Goal: Browse casually: Explore the website without a specific task or goal

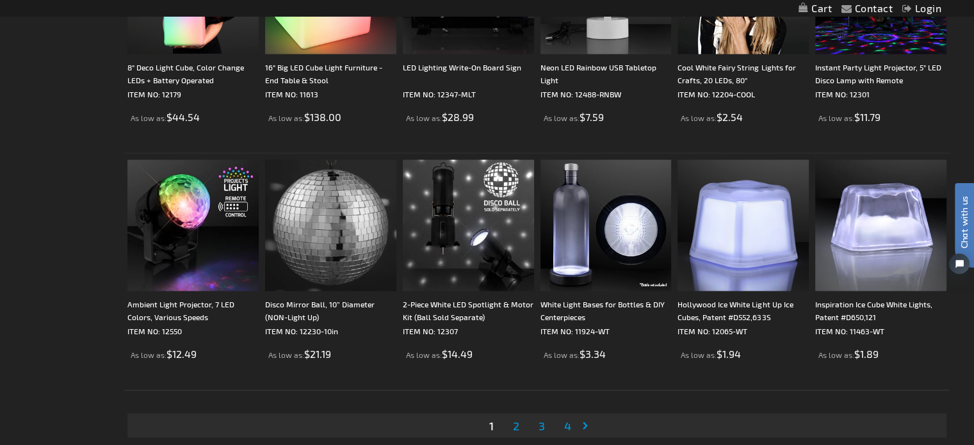
scroll to position [2479, 0]
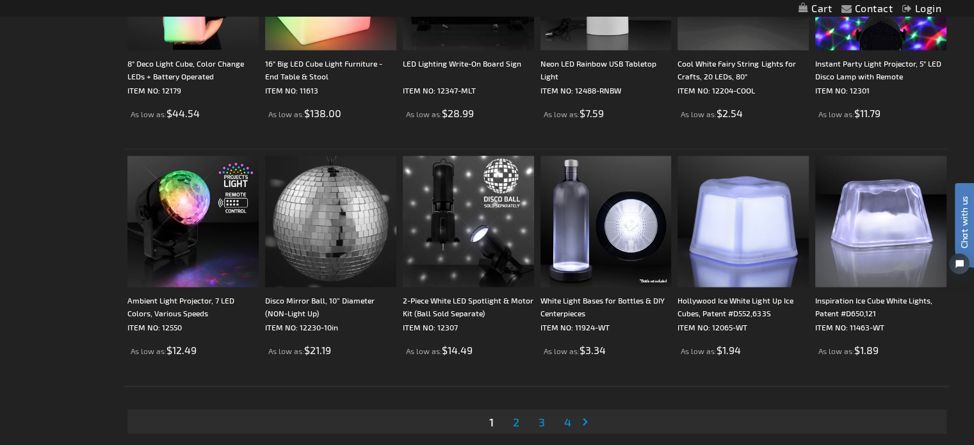
click at [585, 421] on link "Page Next" at bounding box center [588, 422] width 13 height 19
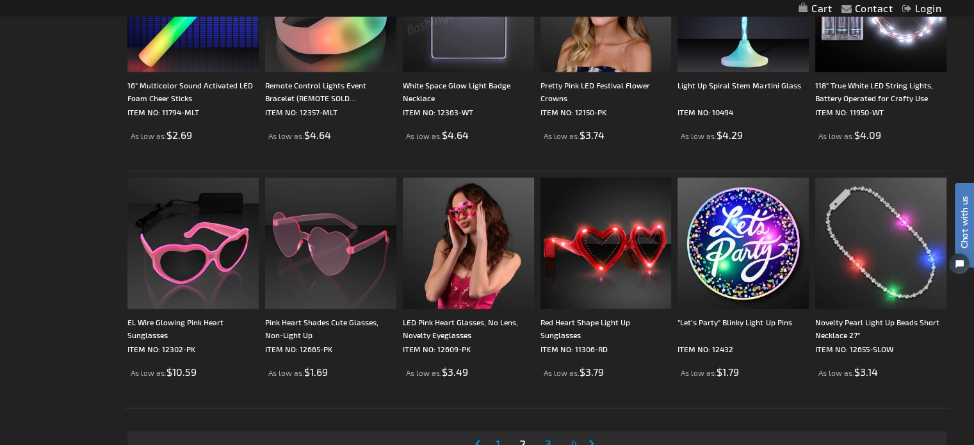
scroll to position [2473, 0]
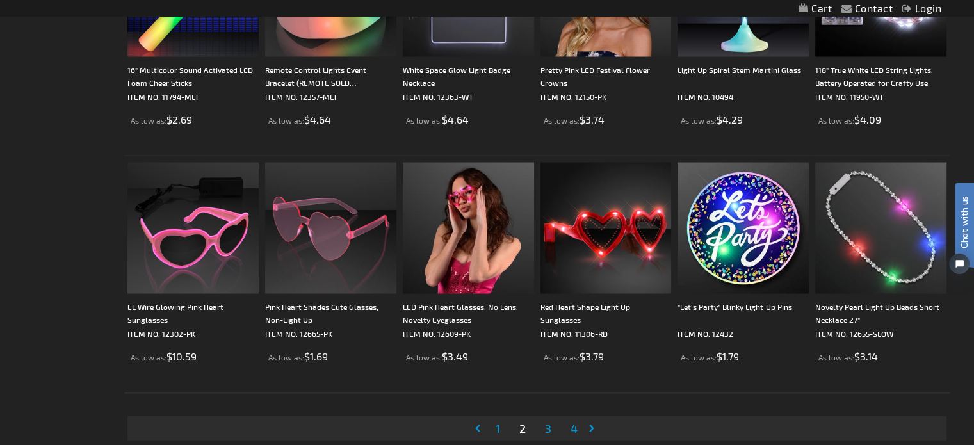
click at [590, 425] on link "Page Next" at bounding box center [594, 428] width 13 height 19
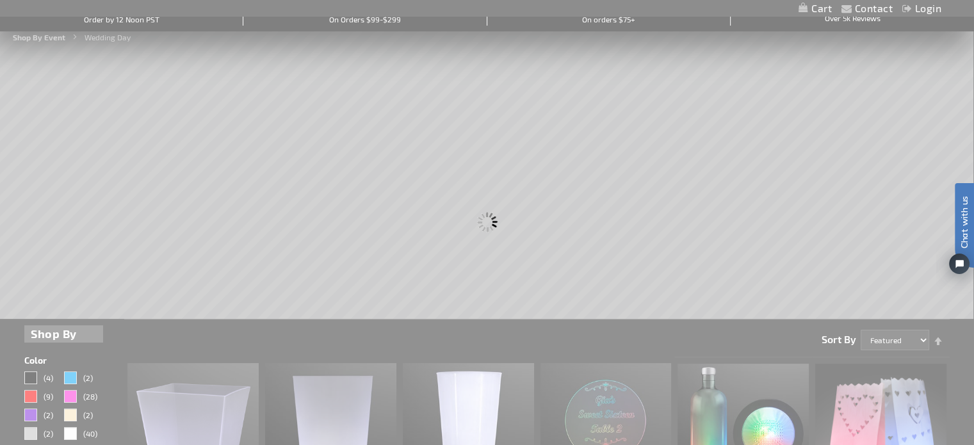
scroll to position [0, 0]
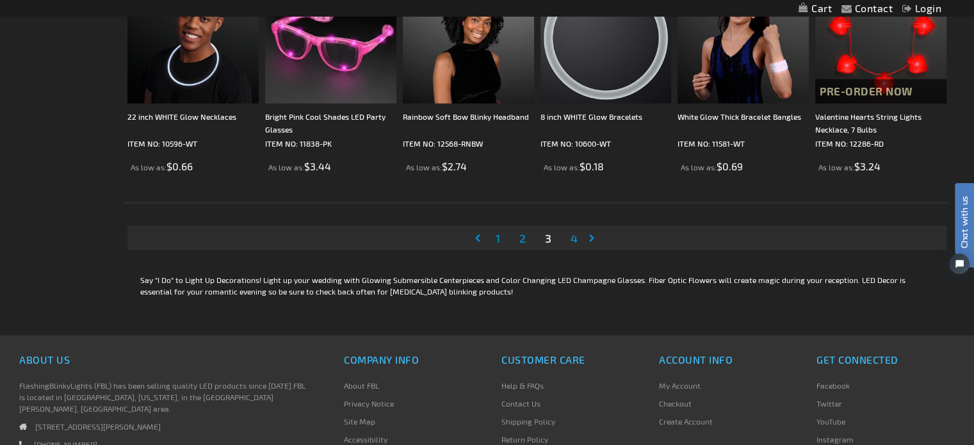
scroll to position [2687, 0]
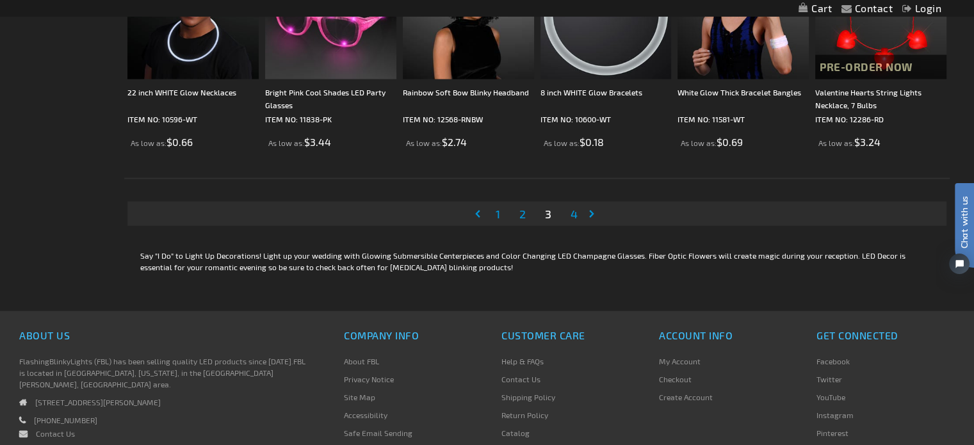
click at [588, 212] on link "Page Next" at bounding box center [594, 213] width 13 height 19
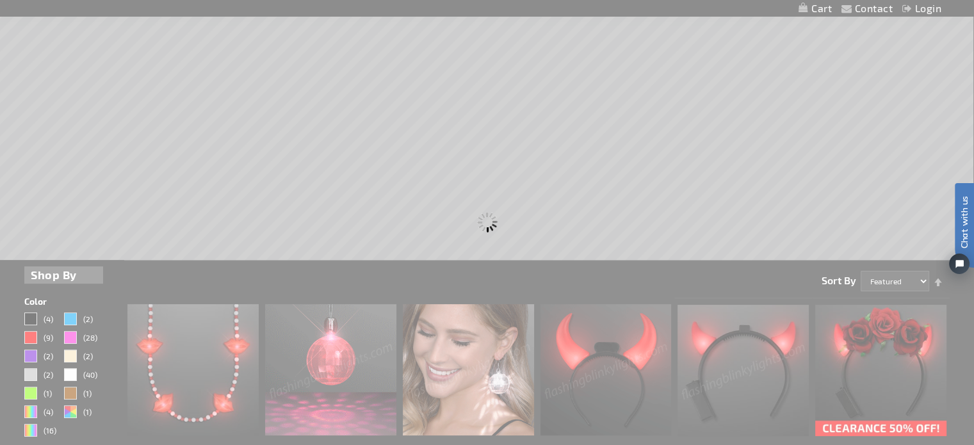
scroll to position [3, 0]
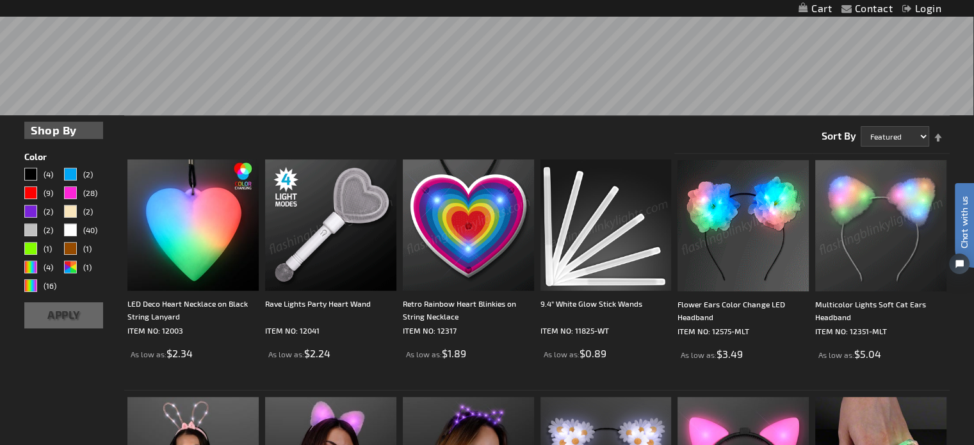
scroll to position [351, 0]
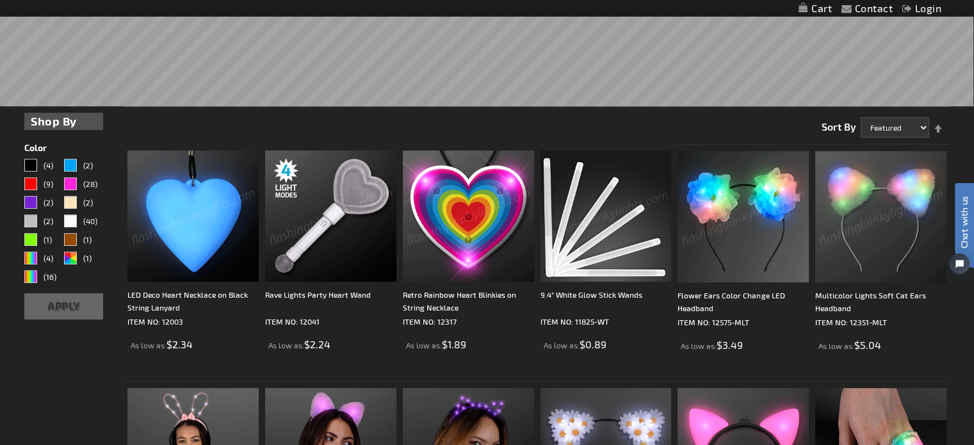
click at [193, 206] on img at bounding box center [192, 216] width 131 height 131
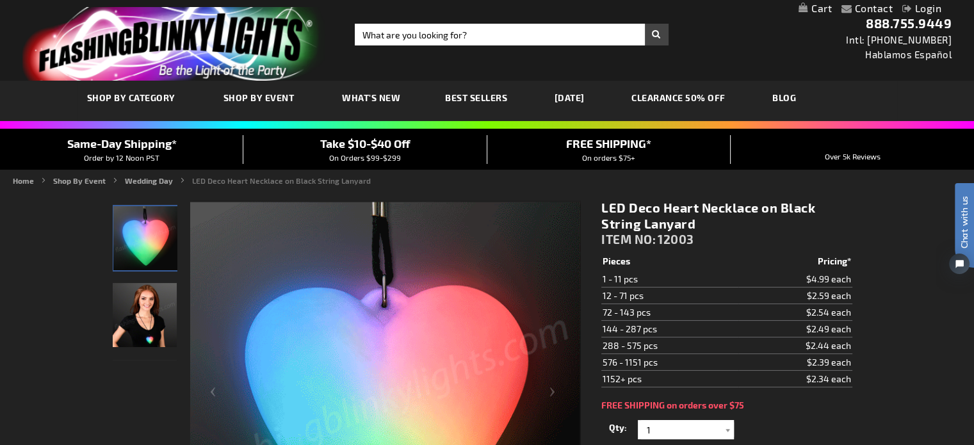
drag, startPoint x: 0, startPoint y: 0, endPoint x: 960, endPoint y: 7, distance: 960.3
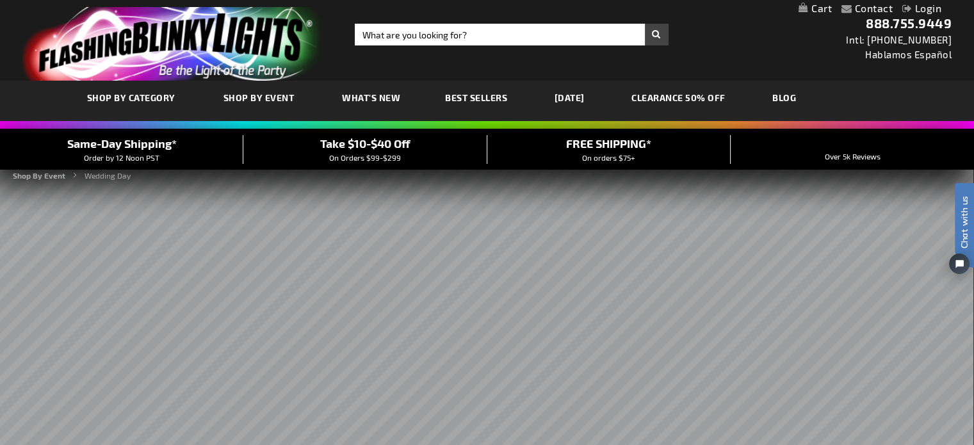
click at [474, 95] on span "Best Sellers" at bounding box center [476, 97] width 62 height 11
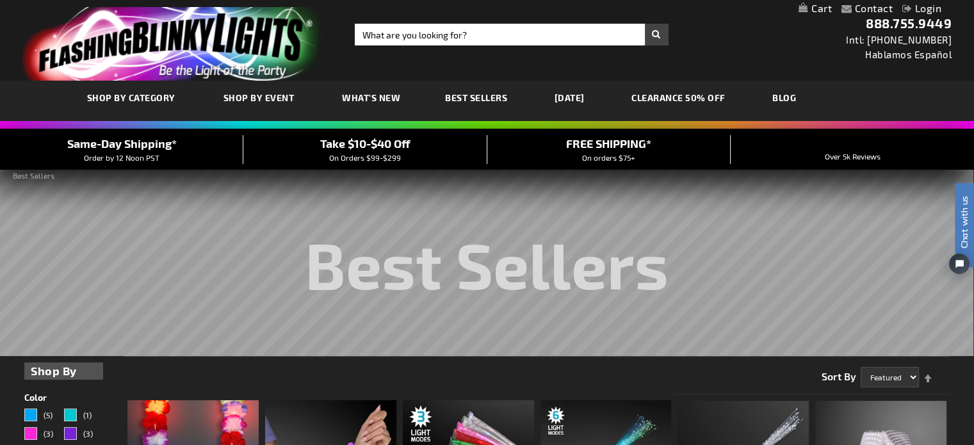
scroll to position [277, 0]
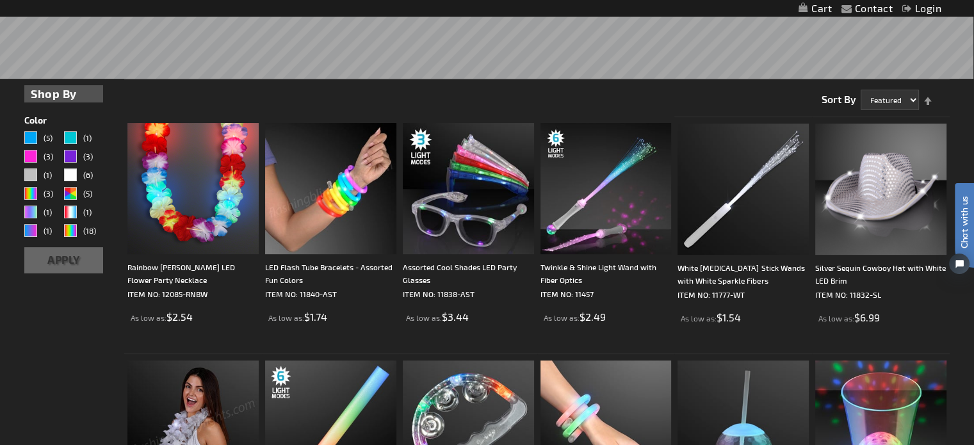
click at [336, 189] on img at bounding box center [330, 188] width 131 height 131
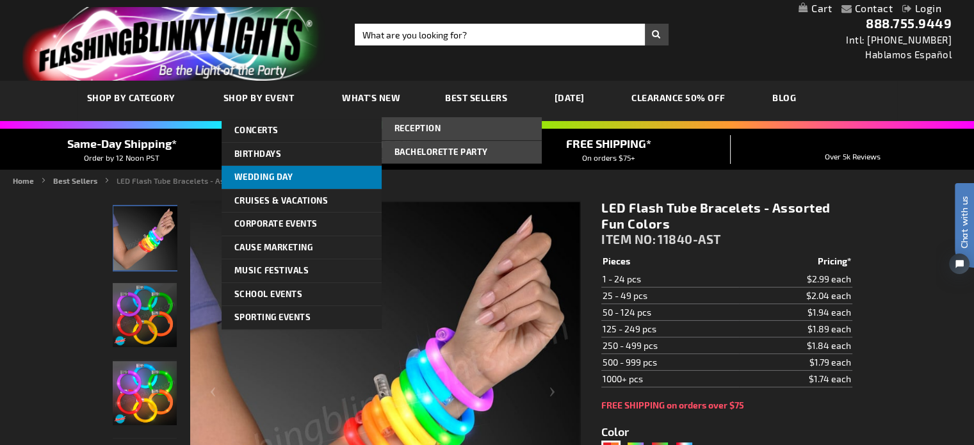
click at [249, 171] on link "Wedding Day" at bounding box center [302, 177] width 160 height 23
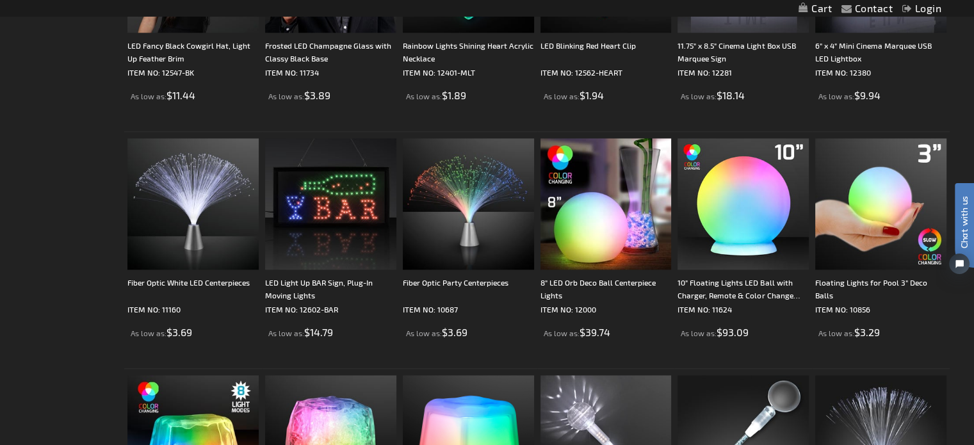
scroll to position [1332, 0]
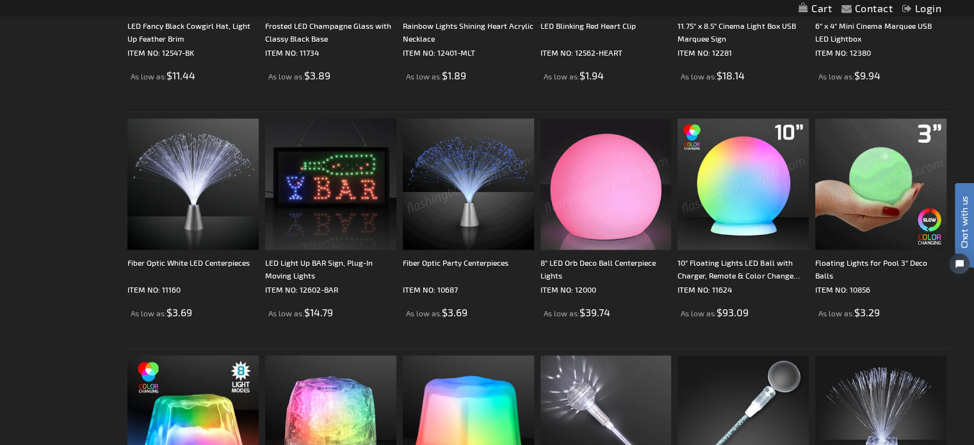
click at [469, 210] on img at bounding box center [468, 184] width 131 height 131
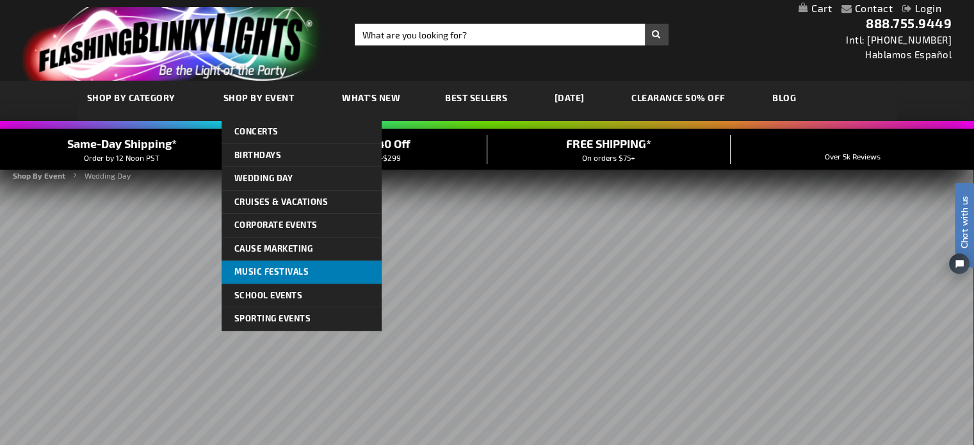
click at [277, 274] on span "Music Festivals" at bounding box center [271, 271] width 75 height 10
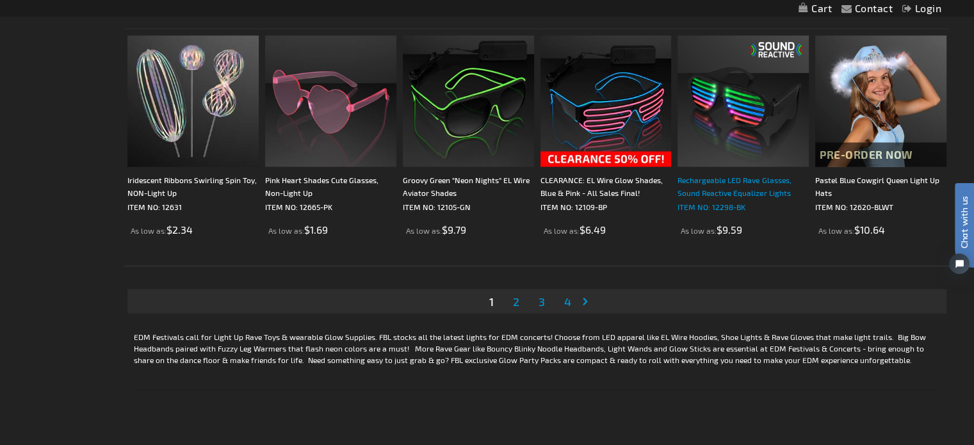
scroll to position [2221, 0]
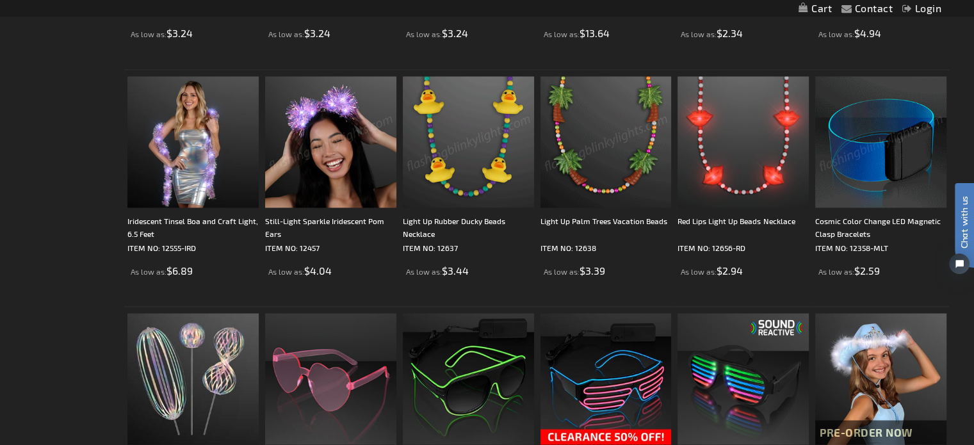
click at [318, 141] on img at bounding box center [330, 141] width 131 height 131
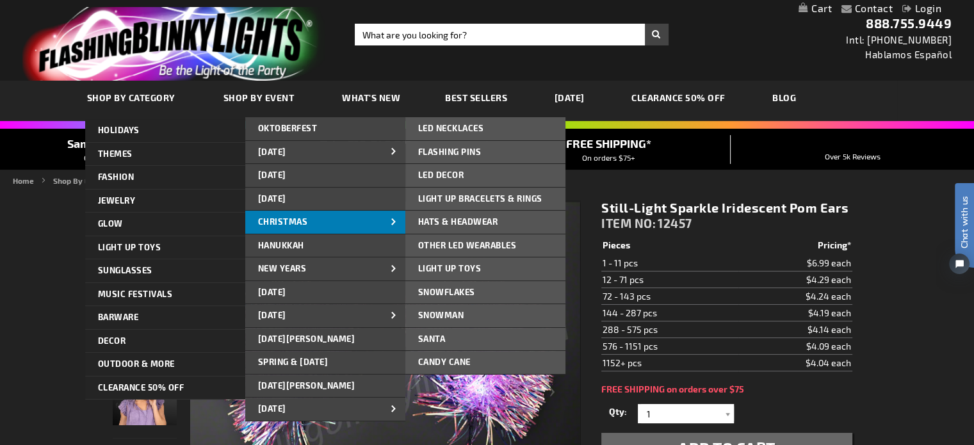
click at [315, 224] on link "CHRISTMAS" at bounding box center [325, 222] width 160 height 23
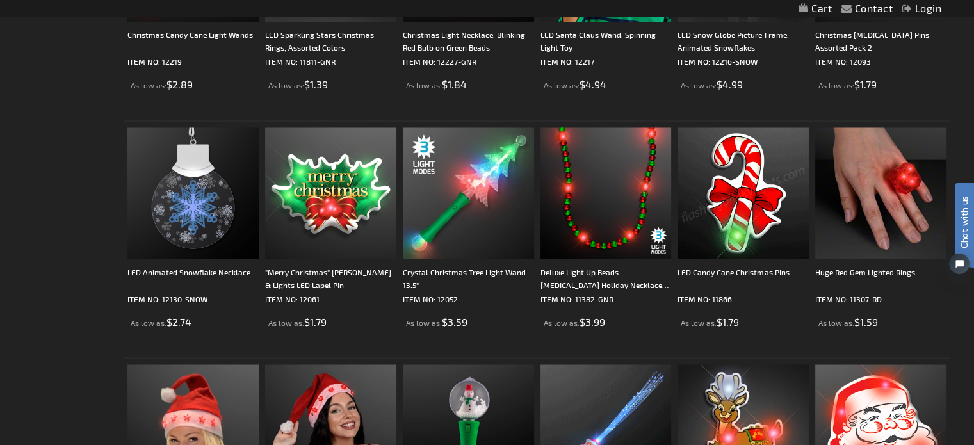
scroll to position [2498, 0]
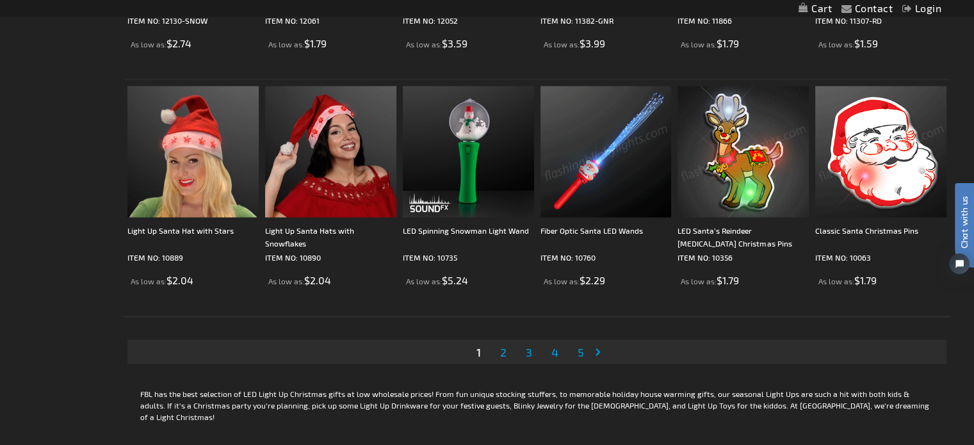
click at [598, 350] on link "Page Next" at bounding box center [600, 352] width 13 height 19
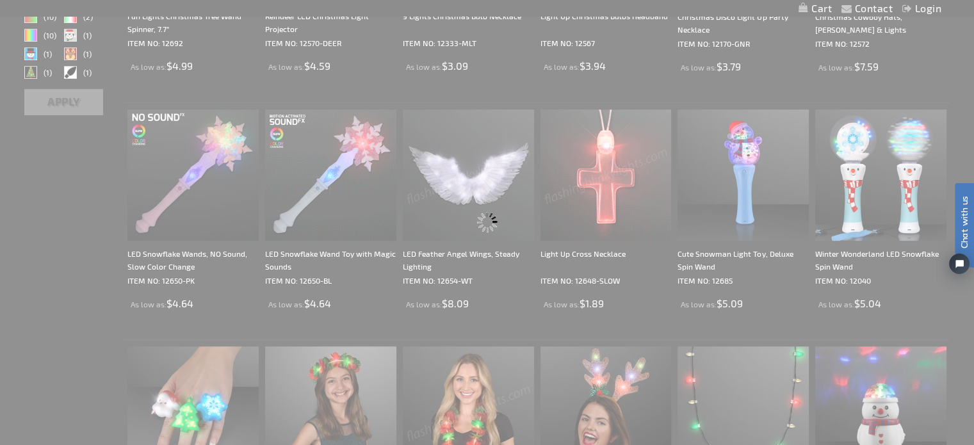
scroll to position [0, 0]
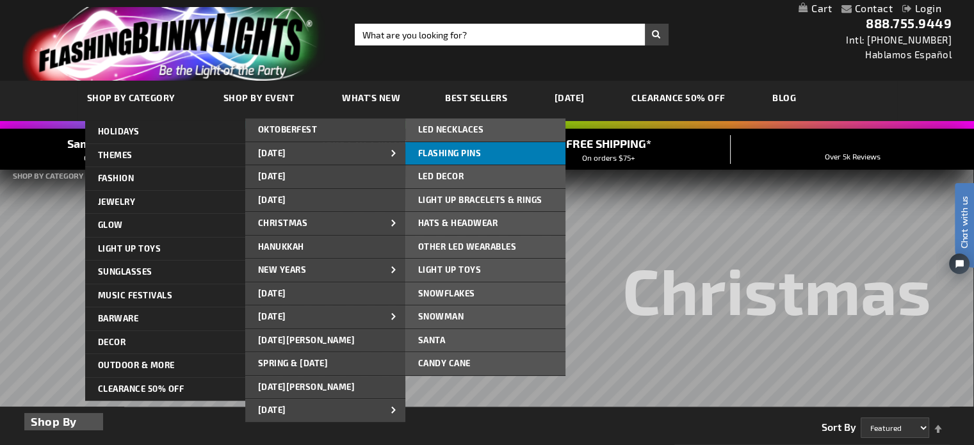
click at [473, 151] on span "FLASHING PINS" at bounding box center [449, 153] width 63 height 10
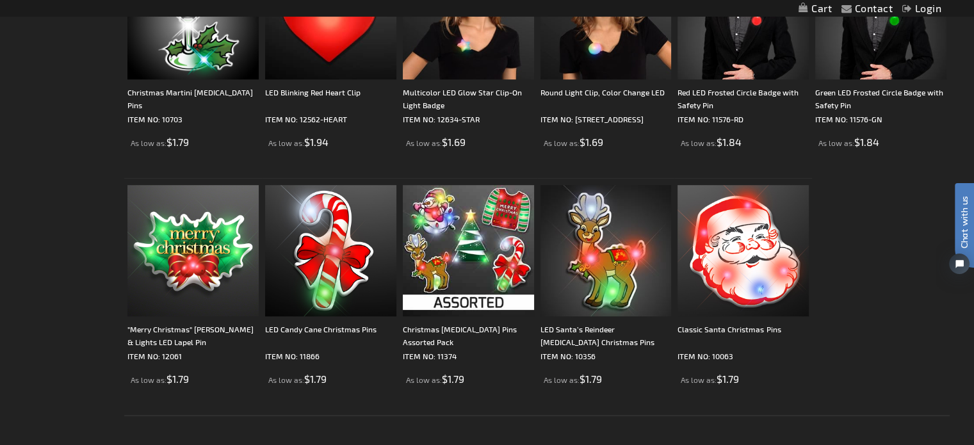
scroll to position [560, 0]
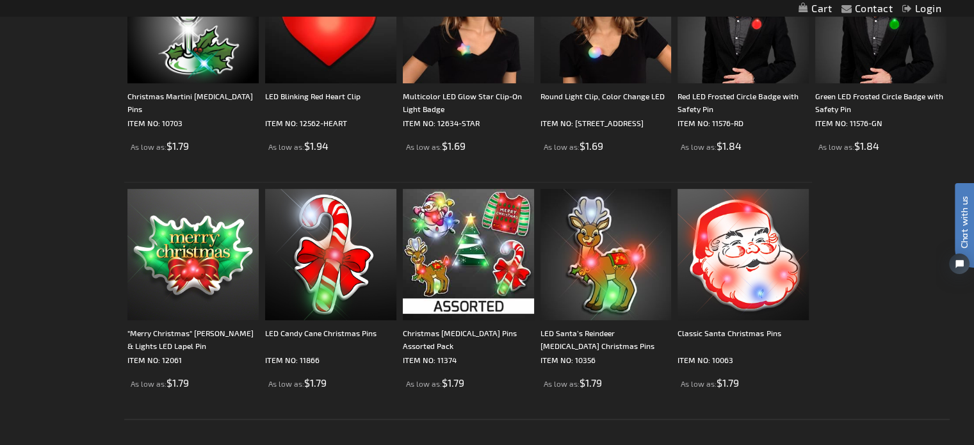
drag, startPoint x: 978, startPoint y: 33, endPoint x: 983, endPoint y: 199, distance: 166.0
click at [974, 199] on html "The store will not work correctly when cookies are disabled. Contact Compare Pr…" at bounding box center [487, 161] width 974 height 1443
click at [763, 231] on img at bounding box center [743, 254] width 131 height 131
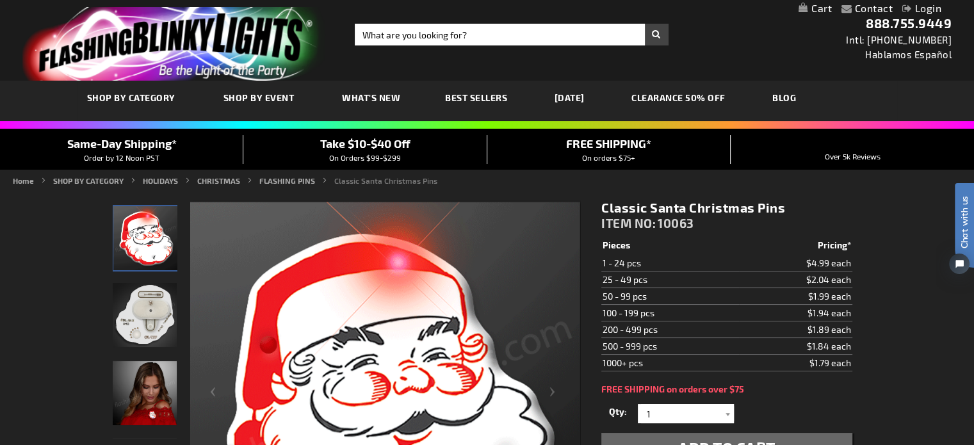
drag, startPoint x: 978, startPoint y: 74, endPoint x: 977, endPoint y: 44, distance: 30.8
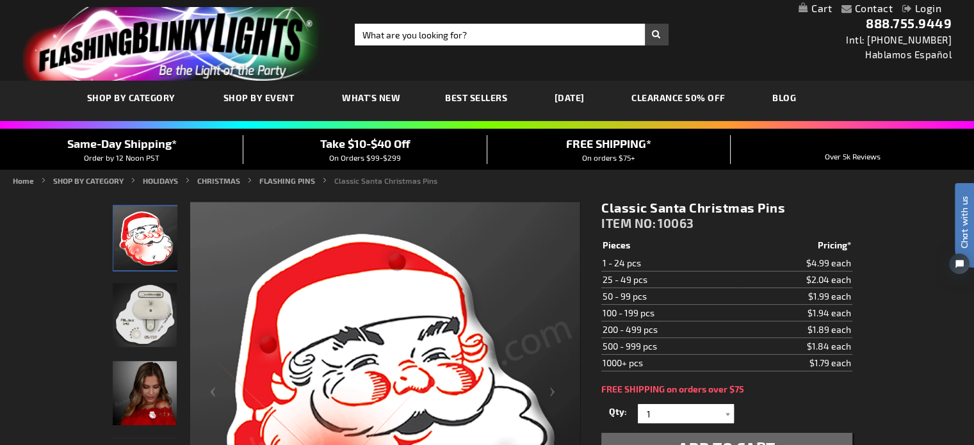
click at [292, 179] on link "FLASHING PINS" at bounding box center [287, 180] width 56 height 9
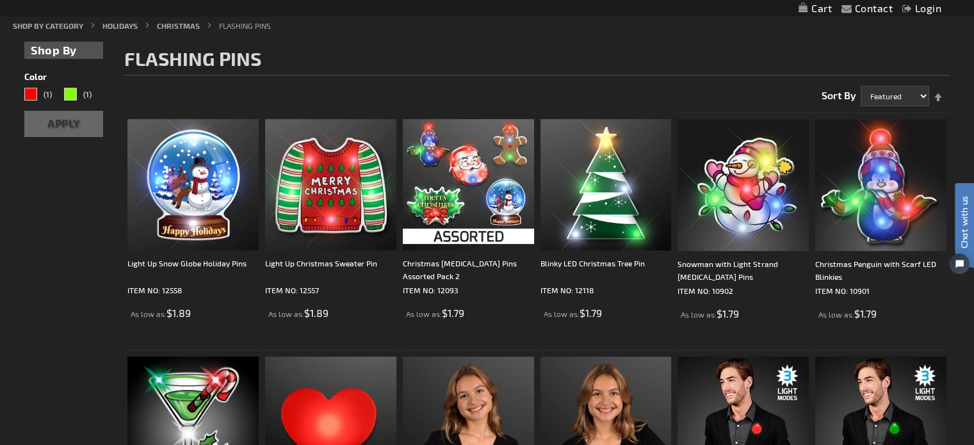
scroll to position [161, 0]
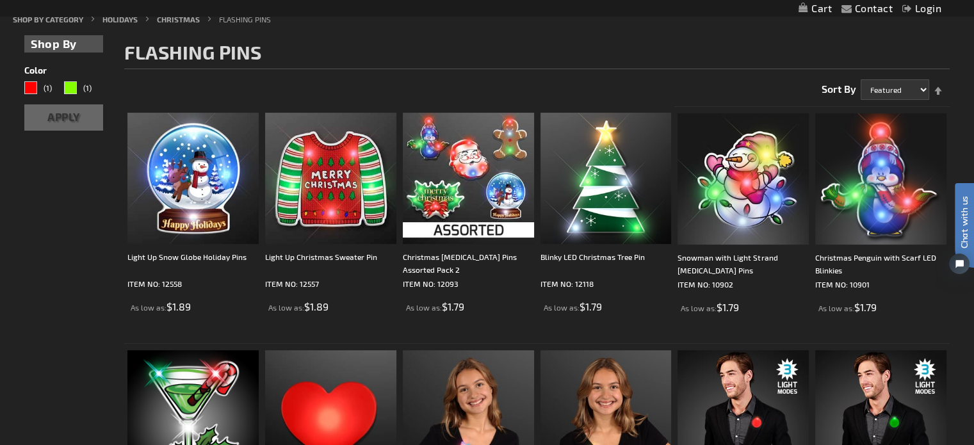
drag, startPoint x: 981, startPoint y: 39, endPoint x: 983, endPoint y: 87, distance: 48.1
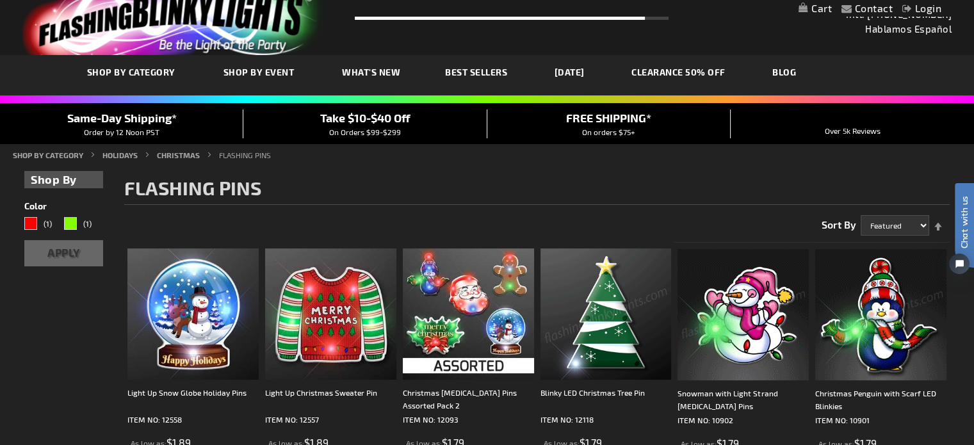
scroll to position [0, 0]
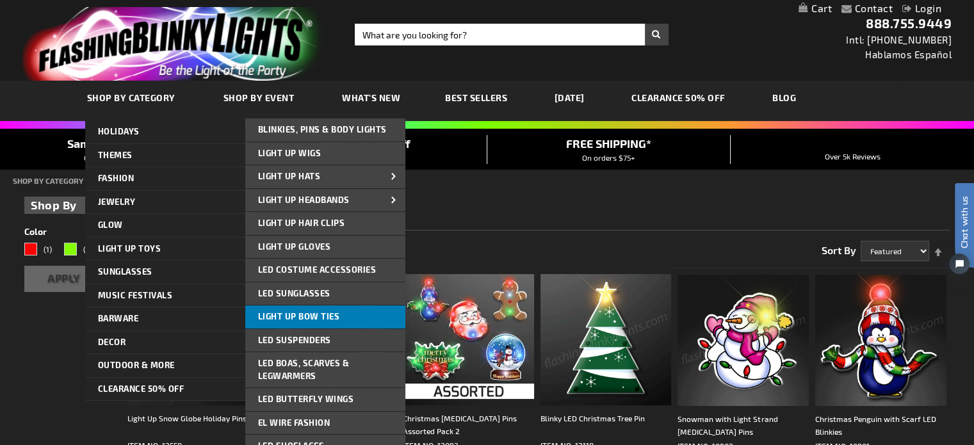
click at [312, 318] on span "Light Up Bow Ties" at bounding box center [299, 316] width 82 height 10
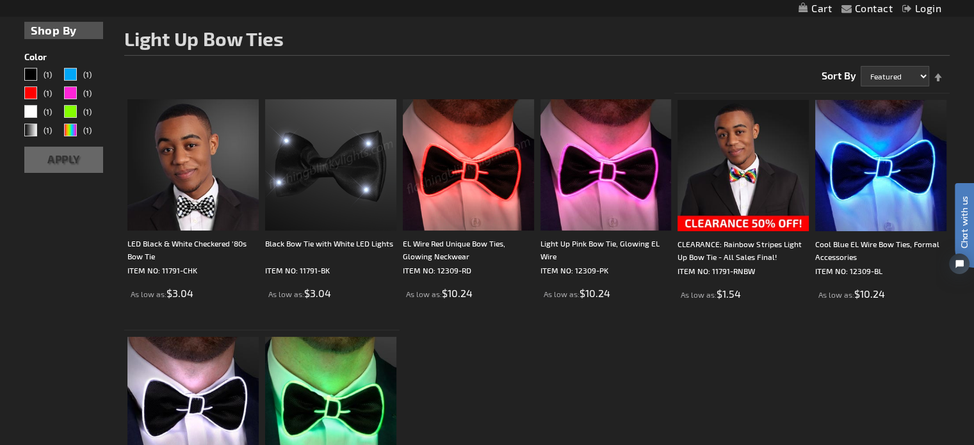
scroll to position [182, 0]
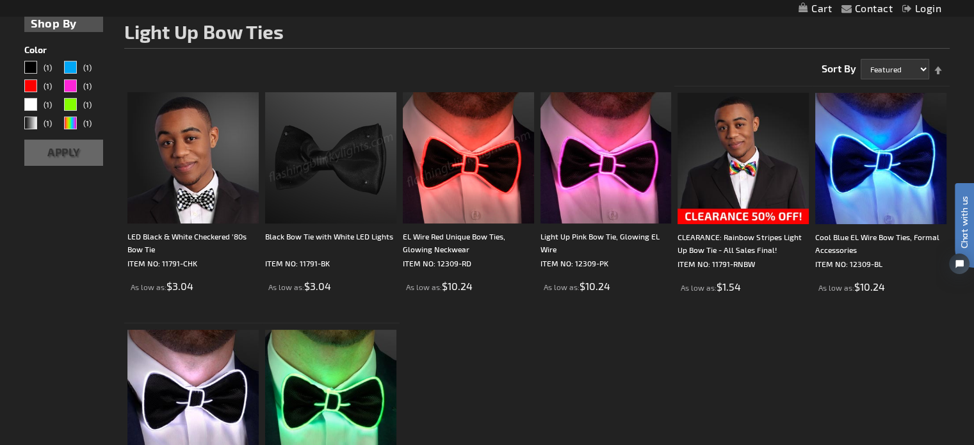
drag, startPoint x: 981, startPoint y: 17, endPoint x: 983, endPoint y: 83, distance: 66.6
click at [974, 83] on html "The store will not work correctly when cookies are disabled. Contact Compare Pr…" at bounding box center [487, 409] width 974 height 1183
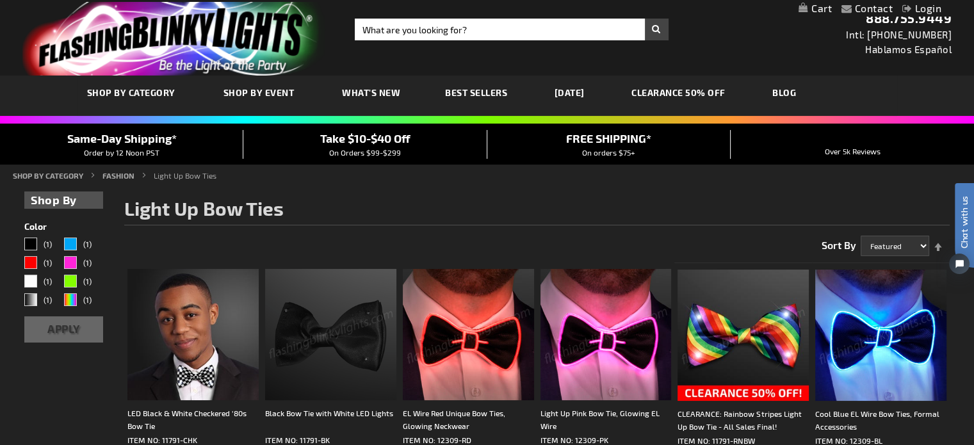
scroll to position [0, 0]
